Goal: Transaction & Acquisition: Book appointment/travel/reservation

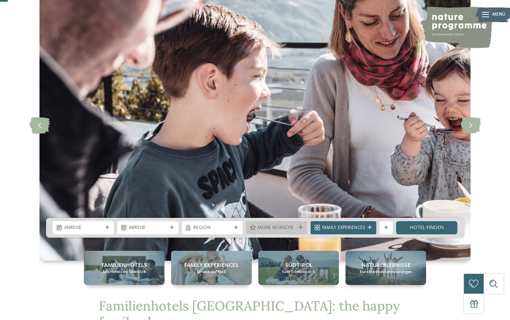
click at [262, 230] on span "Meine Wünsche" at bounding box center [276, 228] width 38 height 7
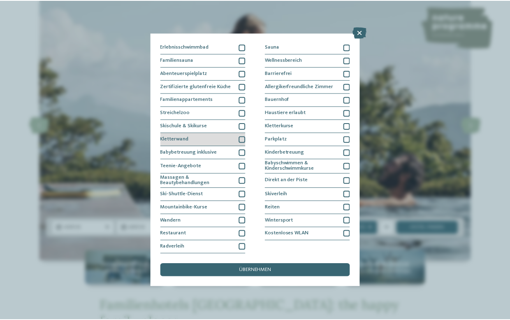
scroll to position [90, 0]
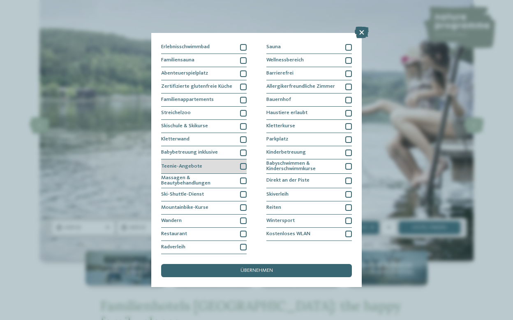
click at [241, 163] on div at bounding box center [243, 166] width 7 height 7
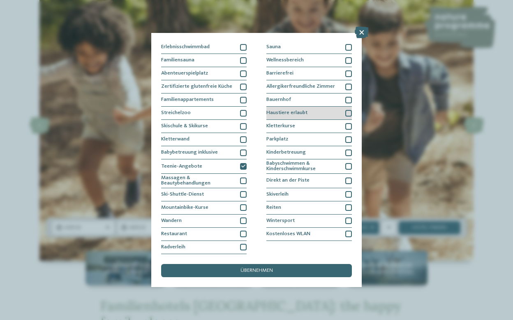
click at [348, 110] on div at bounding box center [348, 113] width 7 height 7
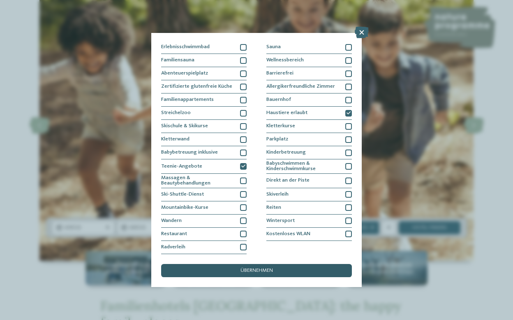
click at [261, 268] on span "übernehmen" at bounding box center [257, 270] width 32 height 5
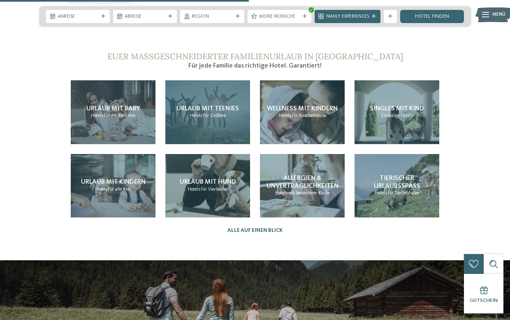
scroll to position [1438, 0]
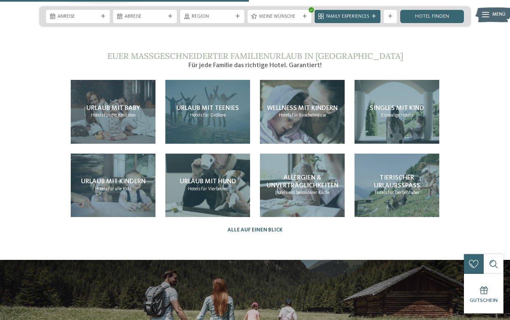
click at [209, 95] on div "Urlaub mit Teenies Hotels für Größere" at bounding box center [207, 112] width 85 height 64
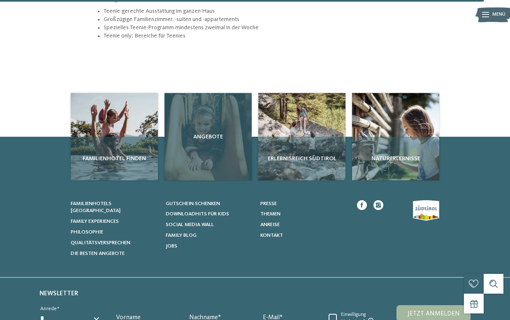
scroll to position [968, 0]
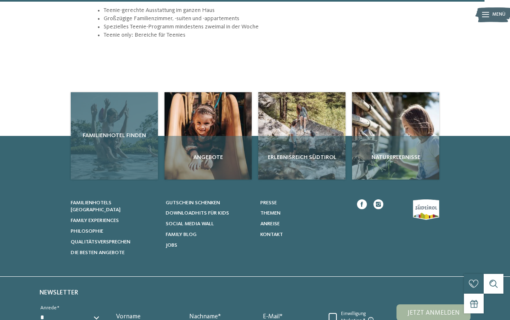
click at [137, 128] on div "Familienhotel finden" at bounding box center [114, 135] width 87 height 87
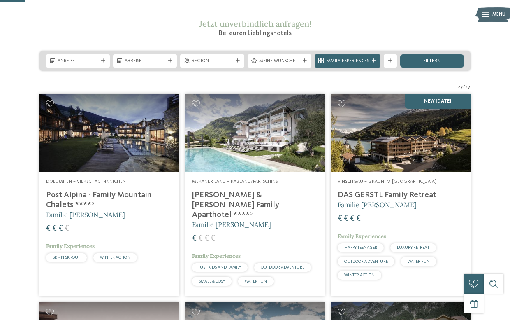
scroll to position [103, 0]
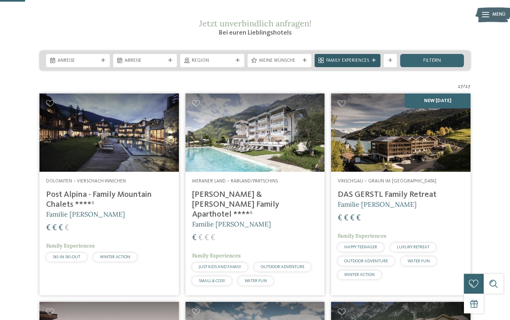
click at [332, 64] on span "Family Experiences" at bounding box center [347, 61] width 43 height 7
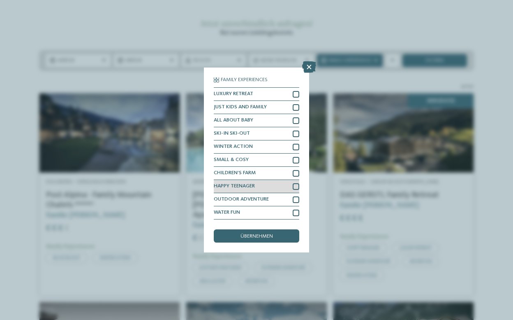
click at [296, 183] on div at bounding box center [296, 186] width 7 height 7
click at [263, 234] on span "übernehmen" at bounding box center [257, 236] width 32 height 5
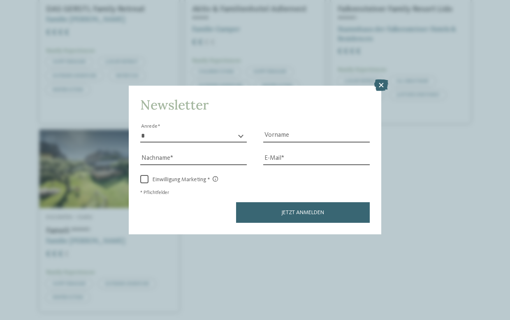
scroll to position [329, 0]
click at [380, 79] on icon at bounding box center [383, 85] width 14 height 12
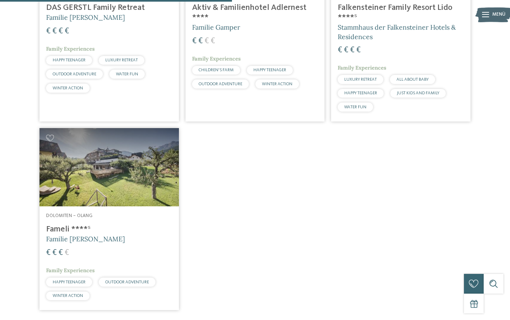
click at [142, 181] on img at bounding box center [108, 167] width 139 height 78
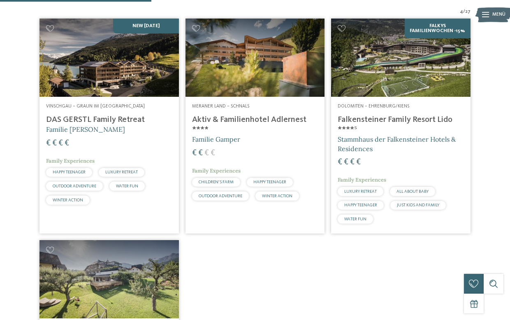
scroll to position [212, 0]
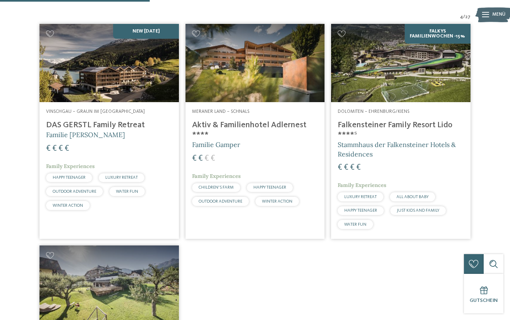
click at [128, 94] on img at bounding box center [108, 63] width 139 height 78
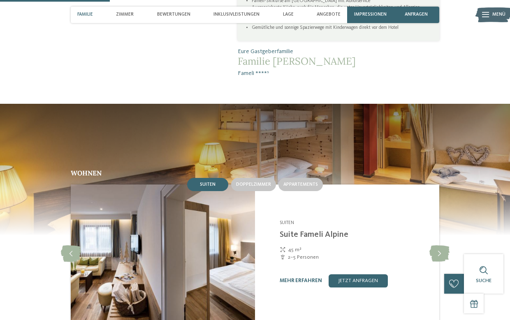
scroll to position [496, 0]
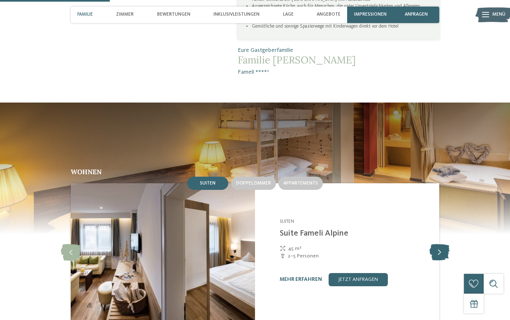
click at [438, 244] on icon at bounding box center [439, 252] width 20 height 16
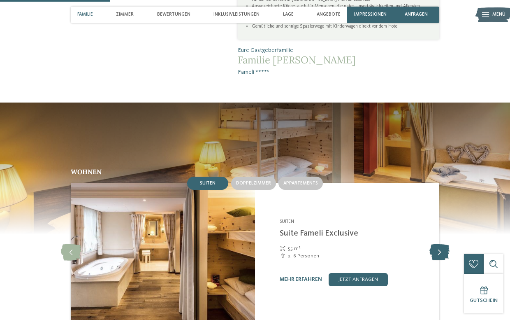
click at [438, 244] on icon at bounding box center [439, 252] width 20 height 16
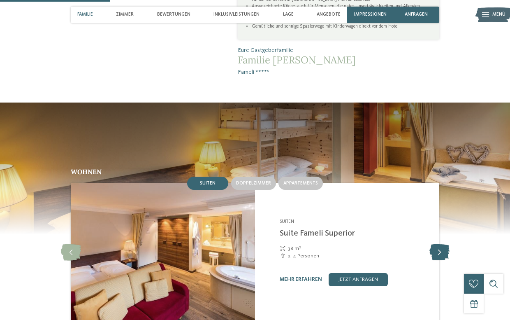
click at [438, 244] on icon at bounding box center [439, 252] width 20 height 16
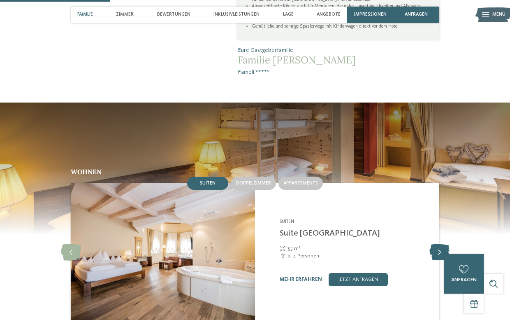
click at [438, 244] on icon at bounding box center [439, 252] width 20 height 16
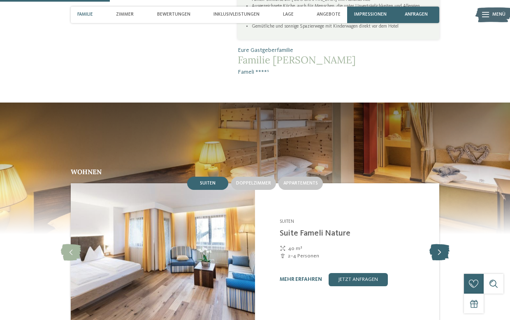
click at [438, 244] on icon at bounding box center [439, 252] width 20 height 16
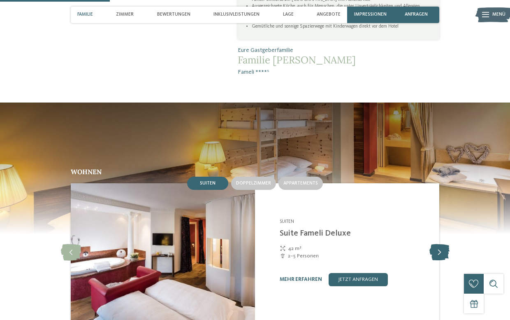
click at [438, 244] on icon at bounding box center [439, 252] width 20 height 16
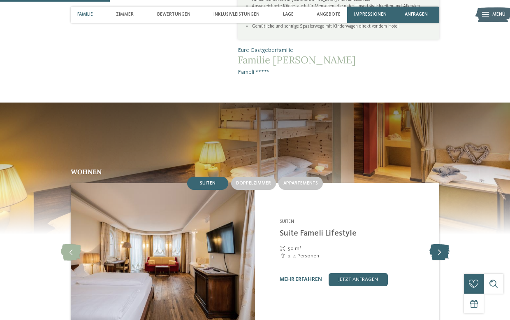
click at [438, 244] on icon at bounding box center [439, 252] width 20 height 16
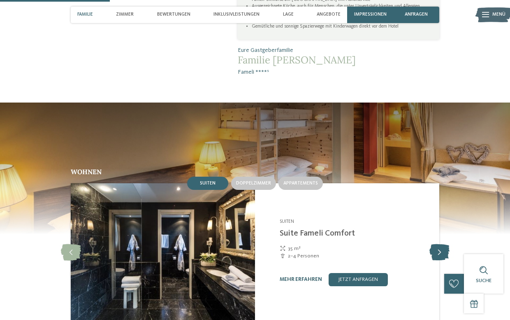
click at [438, 244] on icon at bounding box center [439, 252] width 20 height 16
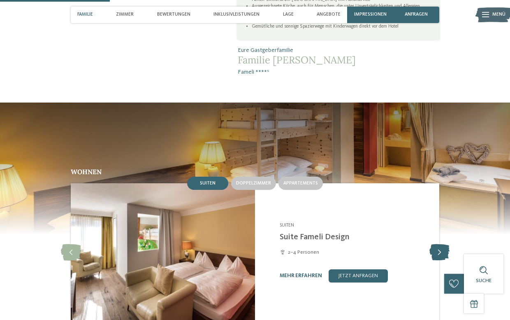
click at [438, 244] on icon at bounding box center [439, 252] width 20 height 16
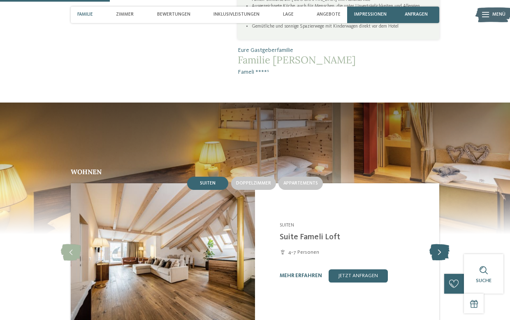
click at [438, 244] on icon at bounding box center [439, 252] width 20 height 16
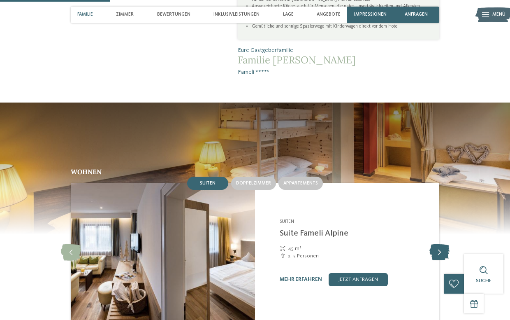
click at [438, 244] on icon at bounding box center [439, 252] width 20 height 16
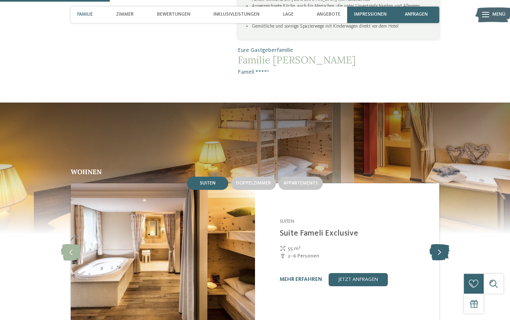
click at [438, 244] on icon at bounding box center [439, 252] width 20 height 16
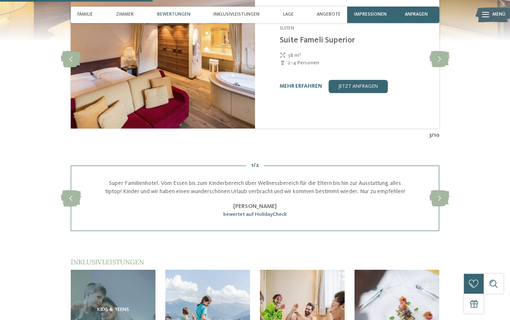
scroll to position [695, 0]
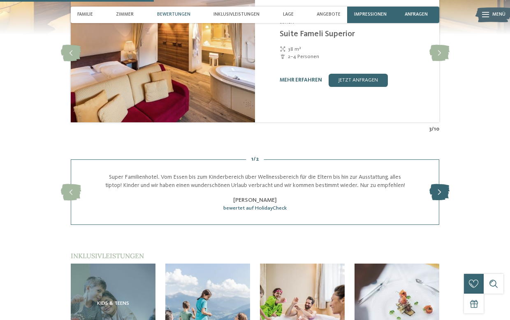
click at [438, 184] on icon at bounding box center [439, 192] width 20 height 16
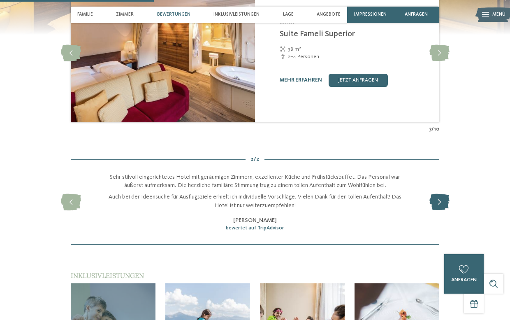
click at [438, 181] on div "slide 4 of 2 Super Familienhotel. Vom Essen bis zum Kinderbereich über Wellness…" at bounding box center [255, 201] width 368 height 85
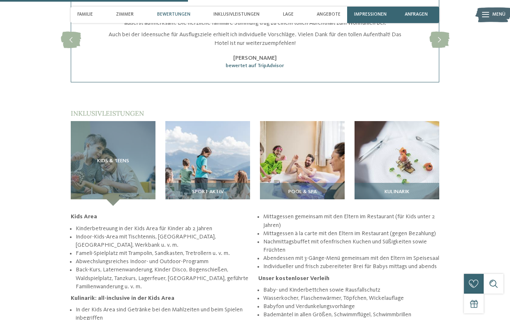
scroll to position [857, 0]
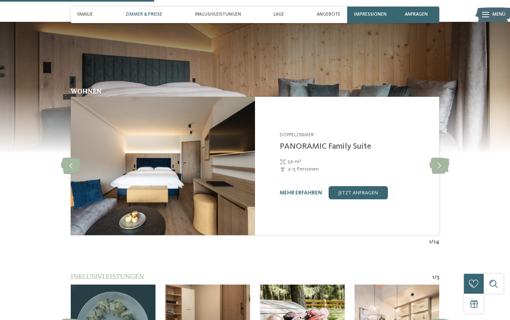
scroll to position [672, 0]
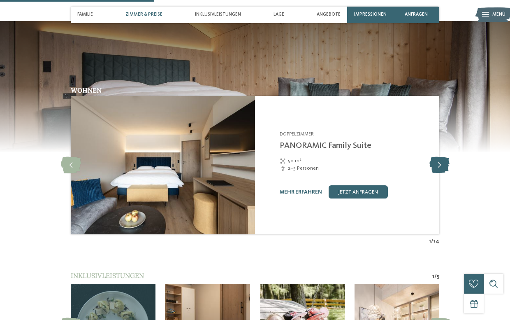
click at [442, 157] on icon at bounding box center [439, 165] width 20 height 16
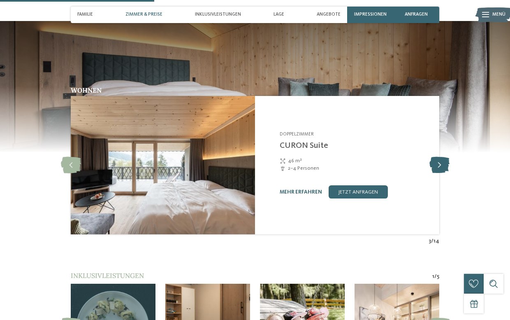
click at [442, 157] on icon at bounding box center [439, 165] width 20 height 16
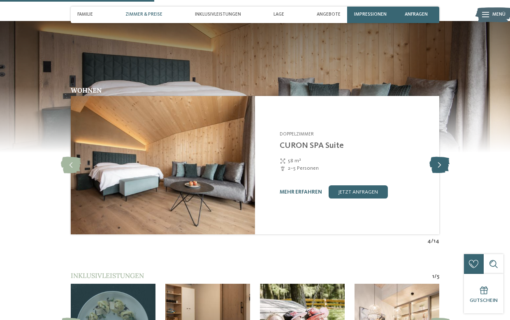
click at [442, 157] on icon at bounding box center [439, 165] width 20 height 16
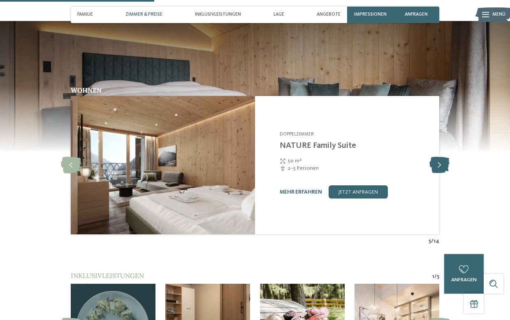
click at [442, 157] on icon at bounding box center [439, 165] width 20 height 16
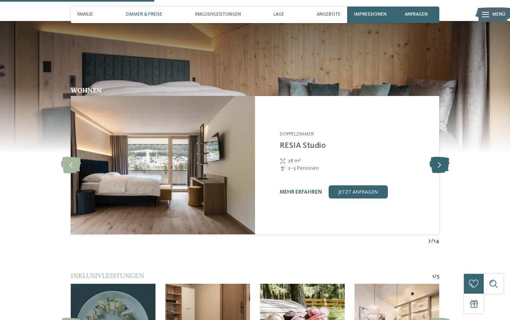
click at [442, 157] on icon at bounding box center [439, 165] width 20 height 16
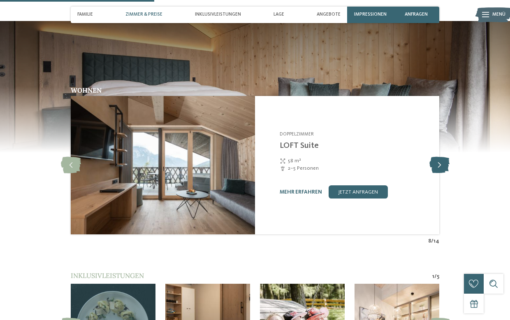
click at [442, 157] on icon at bounding box center [439, 165] width 20 height 16
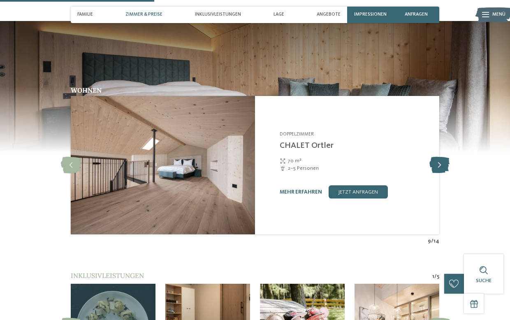
click at [442, 157] on icon at bounding box center [439, 165] width 20 height 16
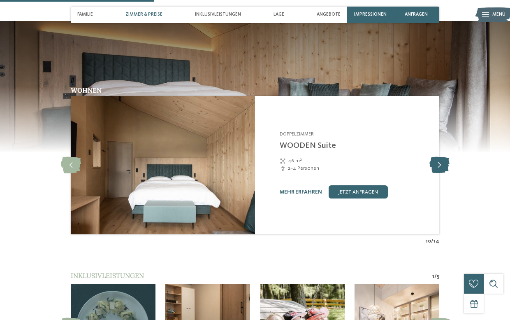
click at [442, 157] on icon at bounding box center [439, 165] width 20 height 16
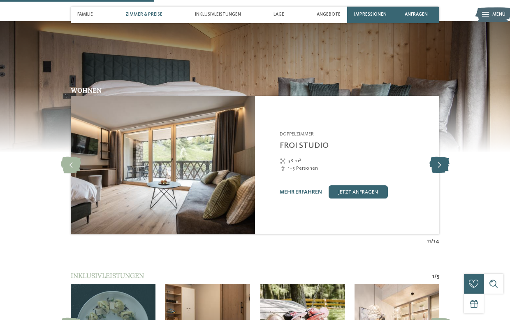
click at [442, 157] on icon at bounding box center [439, 165] width 20 height 16
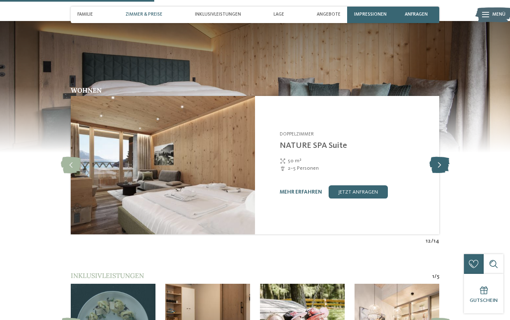
click at [442, 157] on icon at bounding box center [439, 165] width 20 height 16
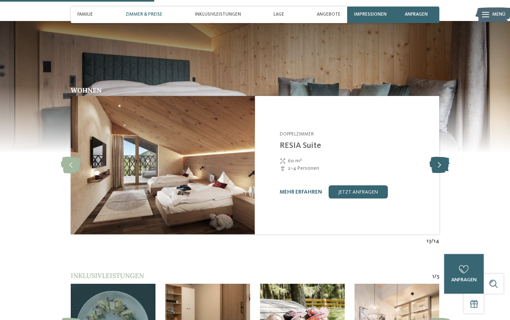
click at [442, 157] on icon at bounding box center [439, 165] width 20 height 16
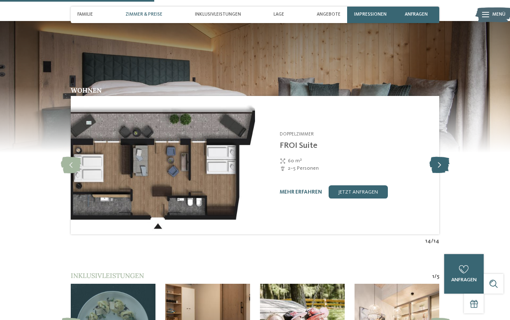
click at [442, 157] on icon at bounding box center [439, 165] width 20 height 16
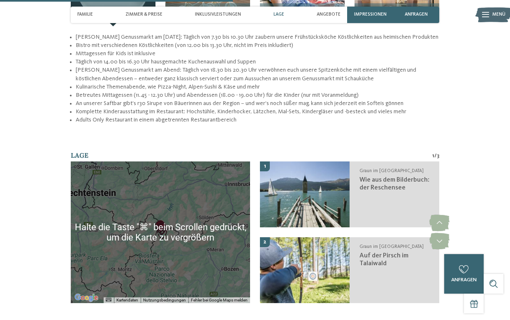
scroll to position [1022, 0]
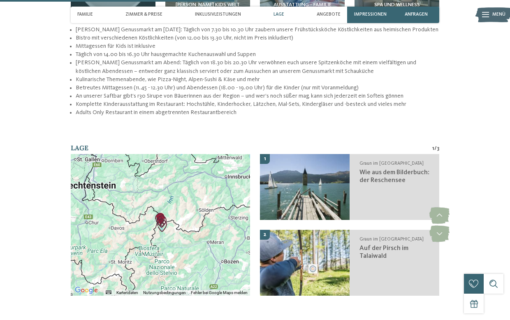
click at [161, 219] on img "Auf der Pirsch im Talaiwald" at bounding box center [162, 225] width 12 height 12
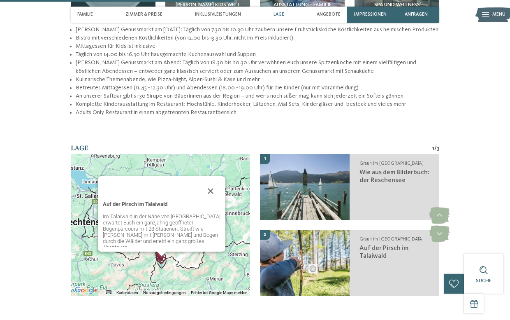
click at [162, 256] on img "Auf der Pirsch im Talaiwald" at bounding box center [161, 262] width 12 height 12
click at [161, 256] on img "Auf der Pirsch im Talaiwald" at bounding box center [161, 262] width 12 height 12
click at [209, 181] on button "Schließen" at bounding box center [211, 191] width 20 height 20
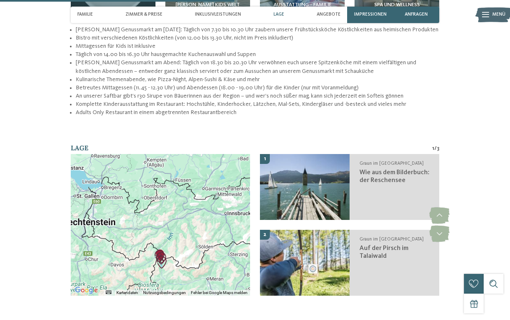
click at [163, 250] on img "Wanderglück im Winter wie im Sommer" at bounding box center [159, 256] width 12 height 12
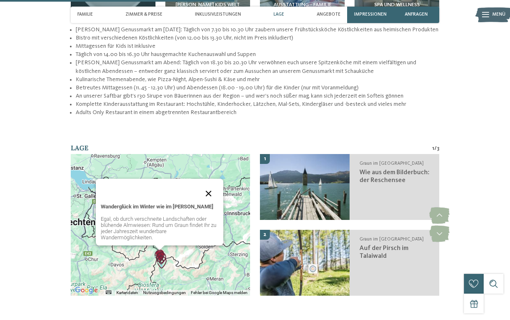
click at [209, 183] on button "Schließen" at bounding box center [209, 193] width 20 height 20
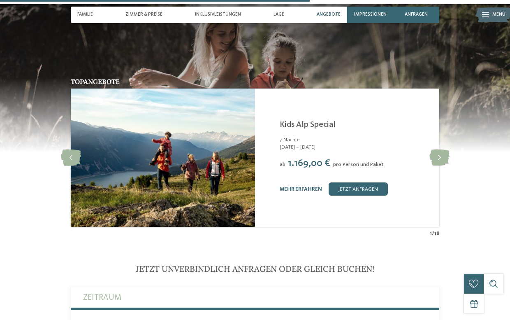
scroll to position [1349, 0]
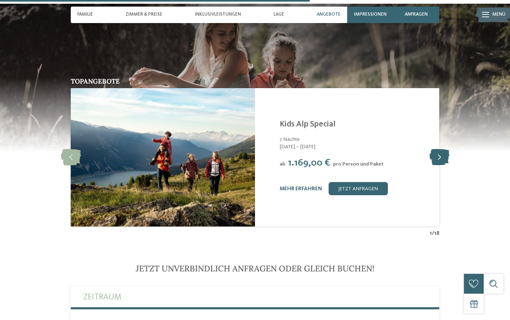
click at [436, 149] on icon at bounding box center [439, 157] width 20 height 16
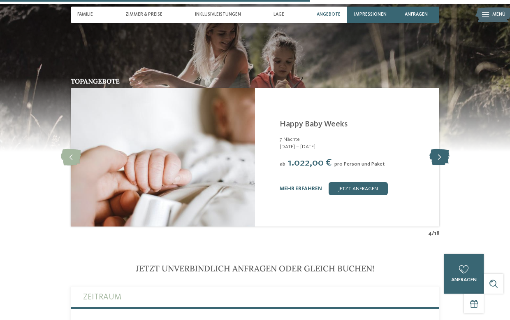
click at [436, 149] on icon at bounding box center [439, 157] width 20 height 16
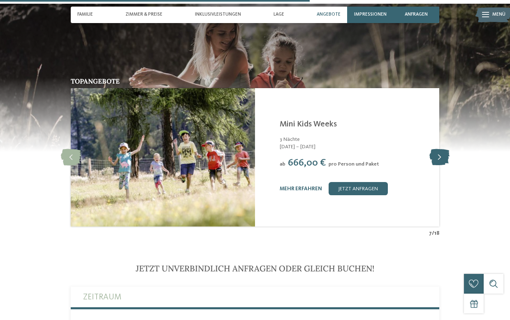
click at [436, 149] on icon at bounding box center [439, 157] width 20 height 16
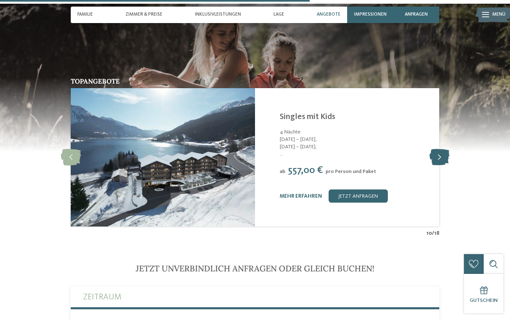
click at [436, 149] on icon at bounding box center [439, 157] width 20 height 16
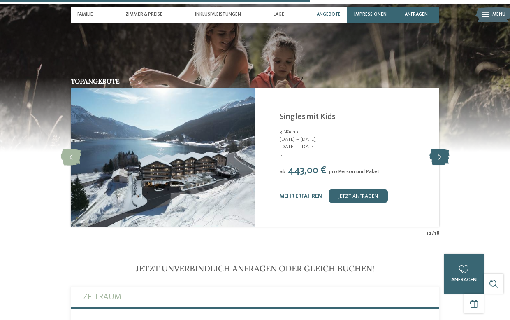
click at [436, 149] on icon at bounding box center [439, 157] width 20 height 16
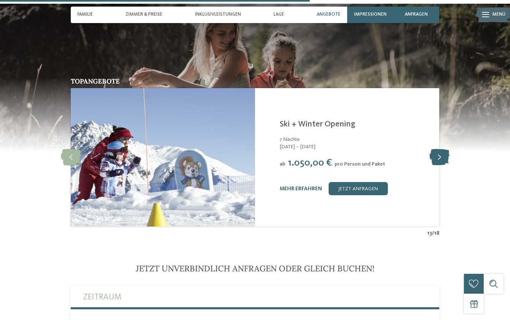
click at [436, 149] on icon at bounding box center [439, 157] width 20 height 16
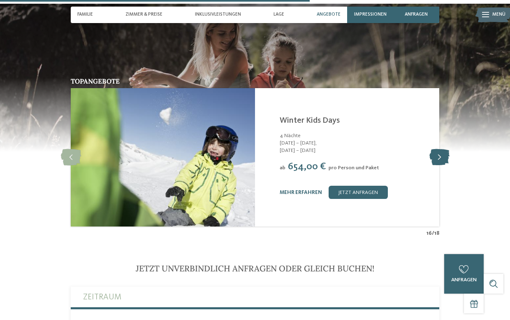
click at [439, 149] on icon at bounding box center [439, 157] width 20 height 16
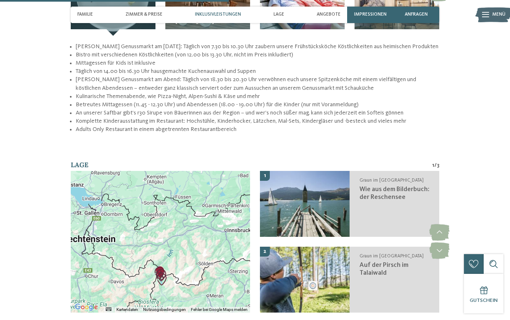
scroll to position [1002, 0]
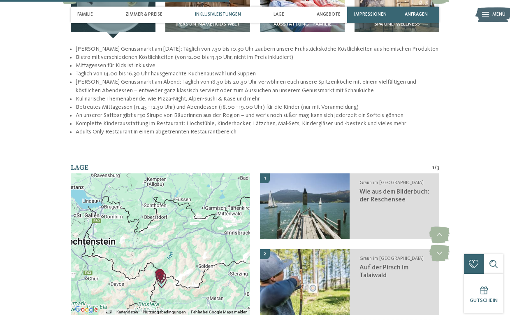
click at [217, 227] on div at bounding box center [160, 243] width 179 height 141
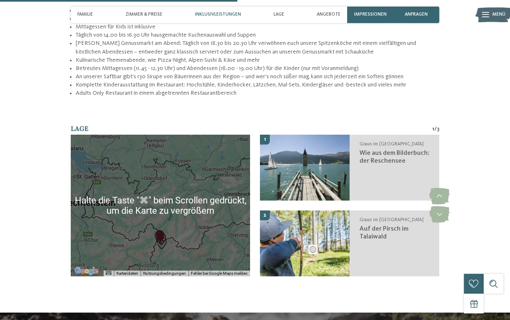
scroll to position [1040, 0]
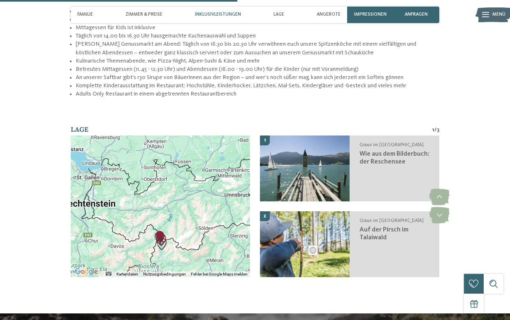
click at [163, 237] on img "Auf der Pirsch im Talaiwald" at bounding box center [161, 243] width 12 height 12
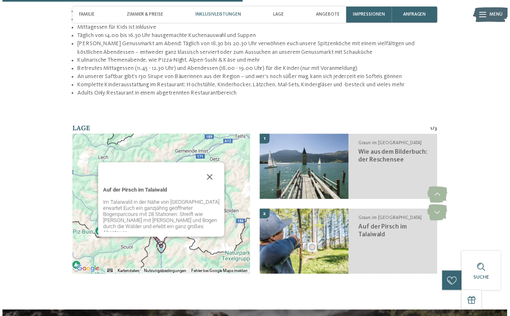
scroll to position [1015, 0]
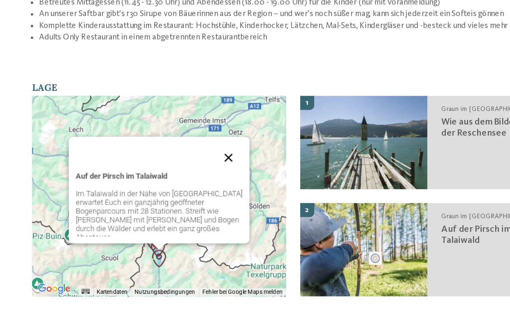
click at [199, 195] on button "Schließen" at bounding box center [209, 205] width 20 height 20
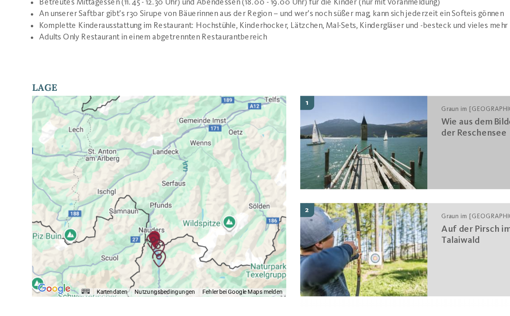
click at [262, 161] on img at bounding box center [305, 194] width 90 height 66
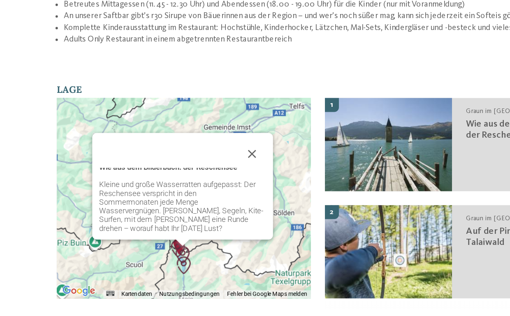
scroll to position [4, 0]
click at [199, 190] on button "Schließen" at bounding box center [209, 200] width 20 height 20
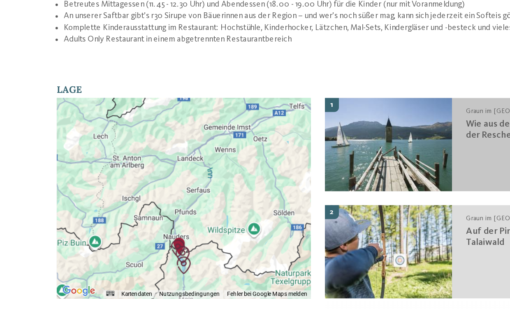
click at [359, 176] on span "Wie aus dem Bilderbuch: der Reschensee" at bounding box center [394, 183] width 70 height 14
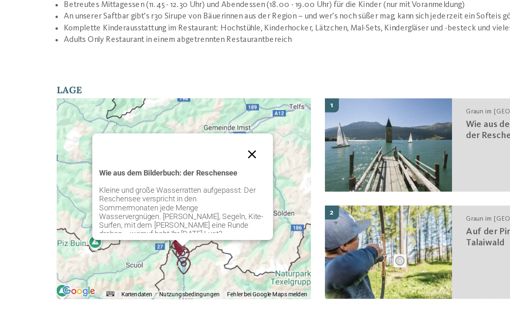
click at [199, 190] on button "Schließen" at bounding box center [209, 200] width 20 height 20
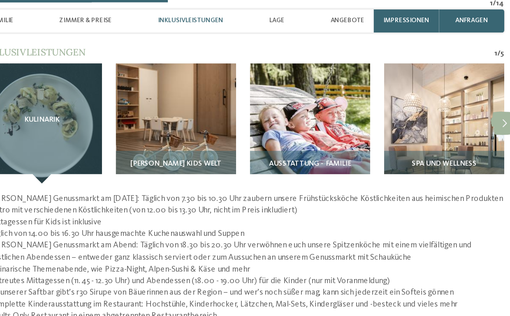
scroll to position [901, 0]
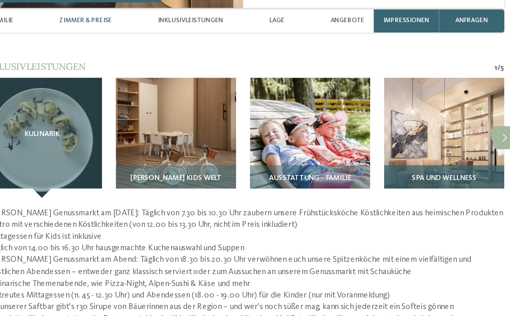
click at [354, 117] on div "Spa und Wellness" at bounding box center [396, 128] width 85 height 23
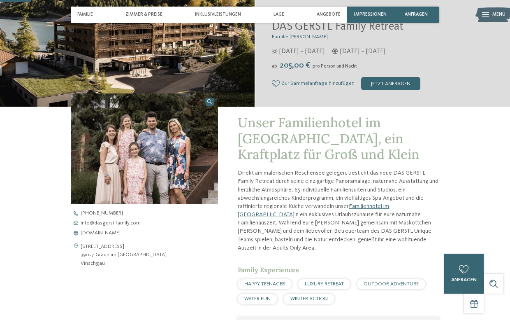
scroll to position [137, 0]
click at [113, 231] on span "[DOMAIN_NAME]" at bounding box center [101, 233] width 40 height 5
